Goal: Task Accomplishment & Management: Manage account settings

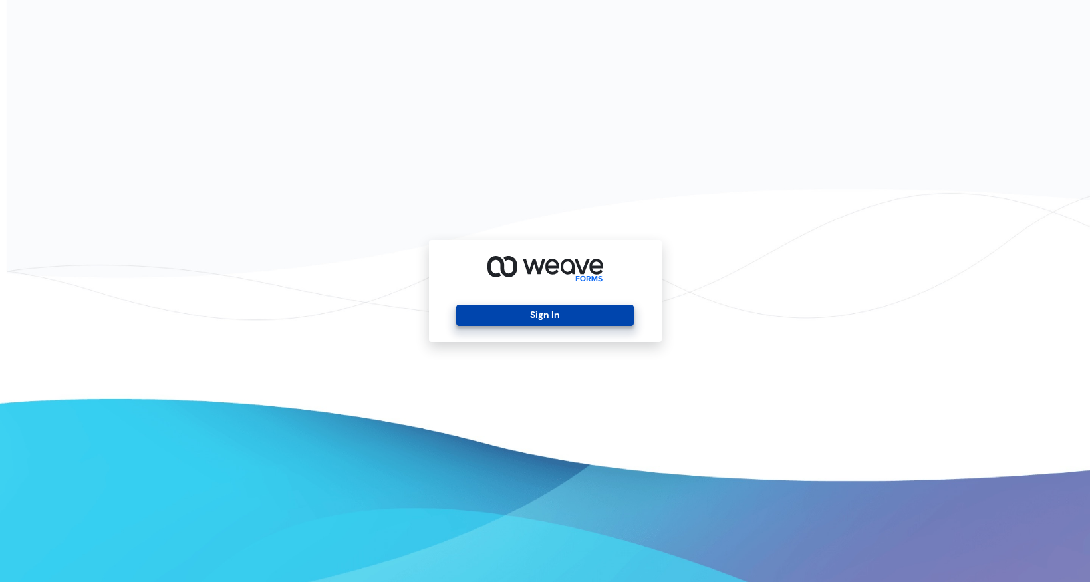
click at [543, 321] on button "Sign In" at bounding box center [545, 315] width 178 height 21
